Goal: Find contact information: Find contact information

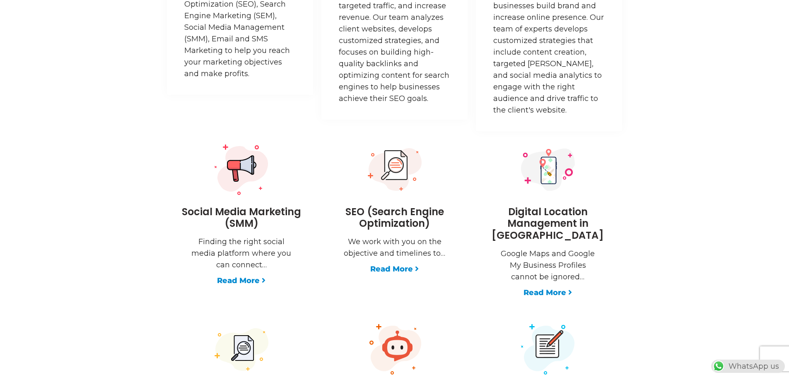
scroll to position [1155, 0]
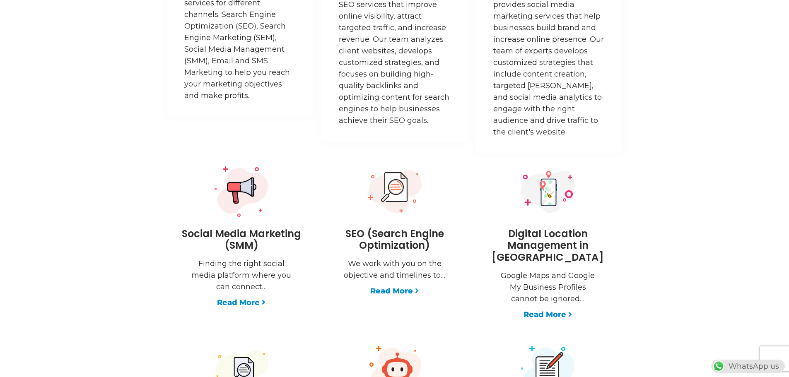
click at [388, 188] on img at bounding box center [395, 191] width 54 height 43
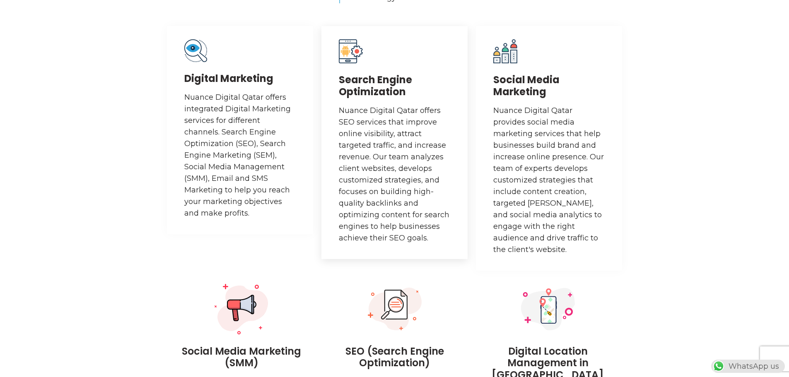
scroll to position [0, 218]
click at [371, 87] on h3 "Search Engine Optimization" at bounding box center [394, 86] width 111 height 24
click at [363, 81] on h3 "Search Engine Optimization" at bounding box center [394, 86] width 111 height 24
click at [418, 93] on h3 "Search Engine Optimization" at bounding box center [394, 86] width 111 height 24
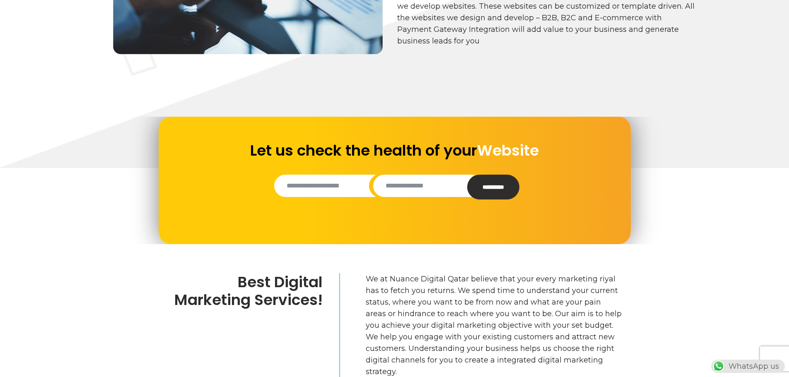
click at [393, 186] on input "Contact form" at bounding box center [428, 186] width 110 height 22
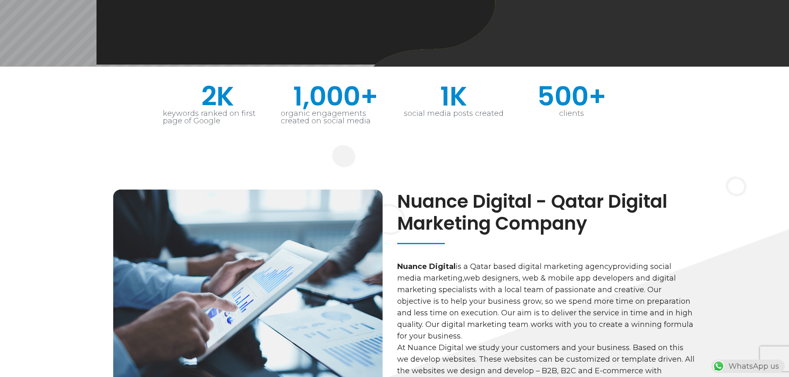
scroll to position [0, 0]
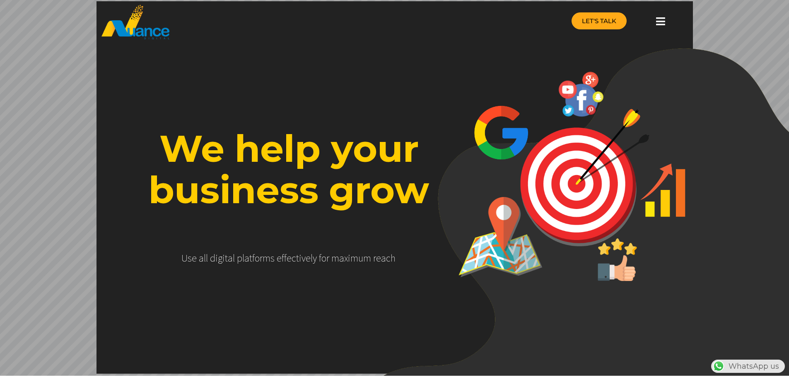
click at [602, 19] on span "LET'S TALK" at bounding box center [599, 21] width 34 height 6
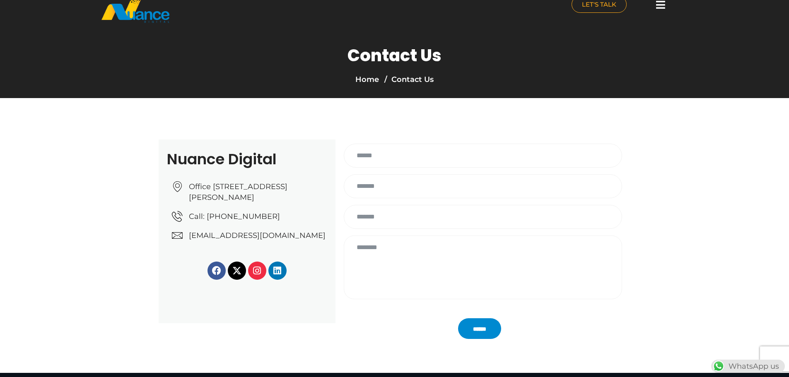
scroll to position [16, 0]
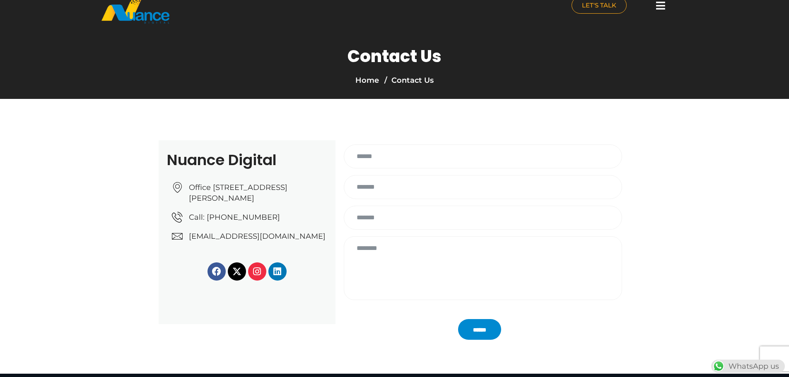
click at [788, 98] on div "Contact Us Home Contact Us" at bounding box center [394, 68] width 789 height 62
